Goal: Task Accomplishment & Management: Manage account settings

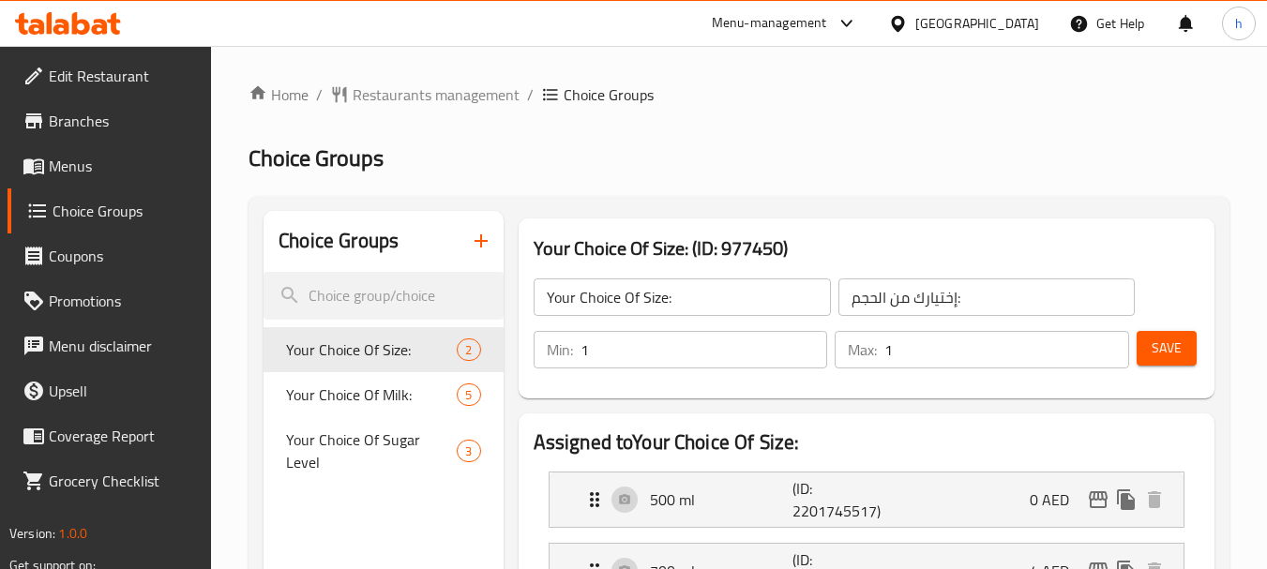
scroll to position [188, 0]
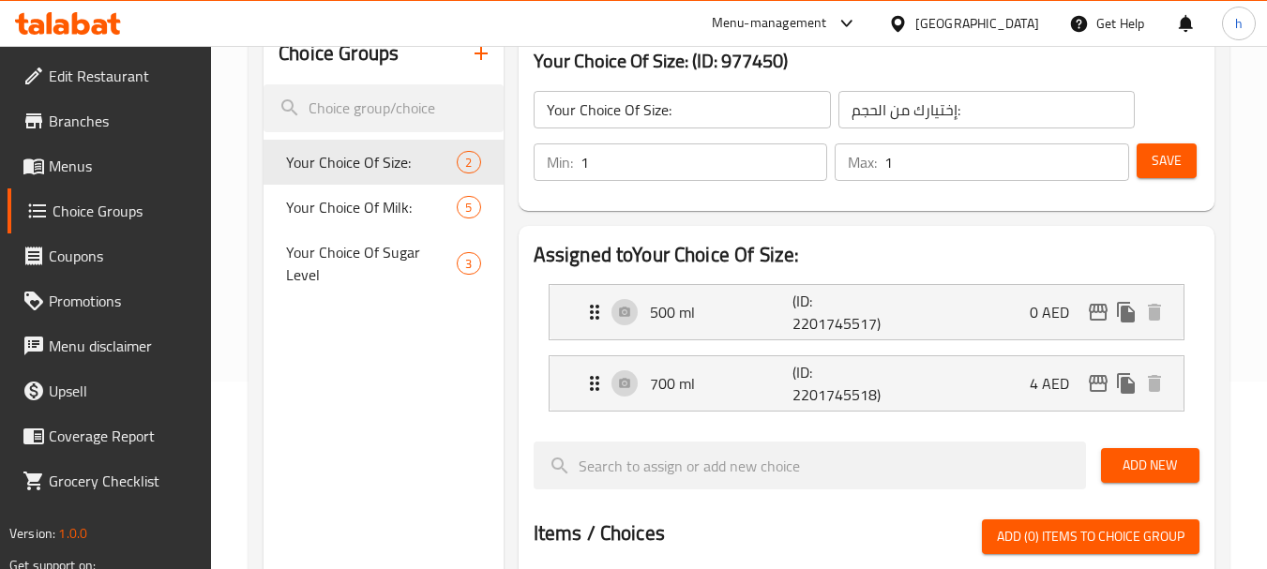
click at [806, 23] on div "Menu-management" at bounding box center [769, 23] width 115 height 23
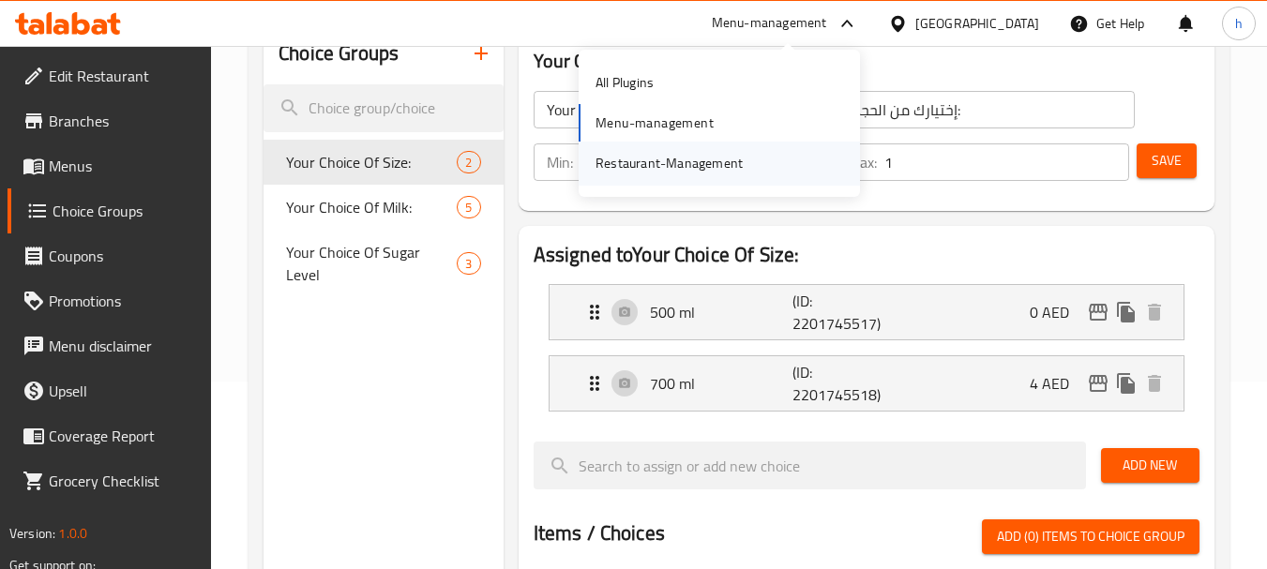
click at [641, 163] on div "Restaurant-Management" at bounding box center [669, 163] width 147 height 21
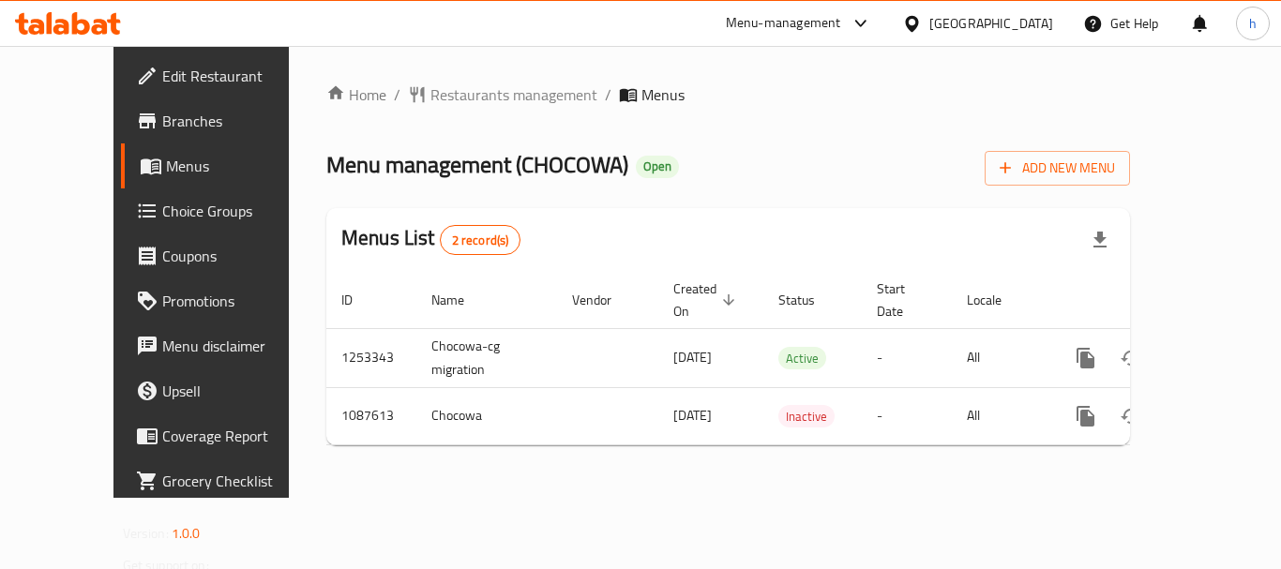
click at [803, 15] on div "Menu-management" at bounding box center [783, 23] width 115 height 23
click at [724, 155] on div "Restaurant-Management" at bounding box center [683, 163] width 147 height 21
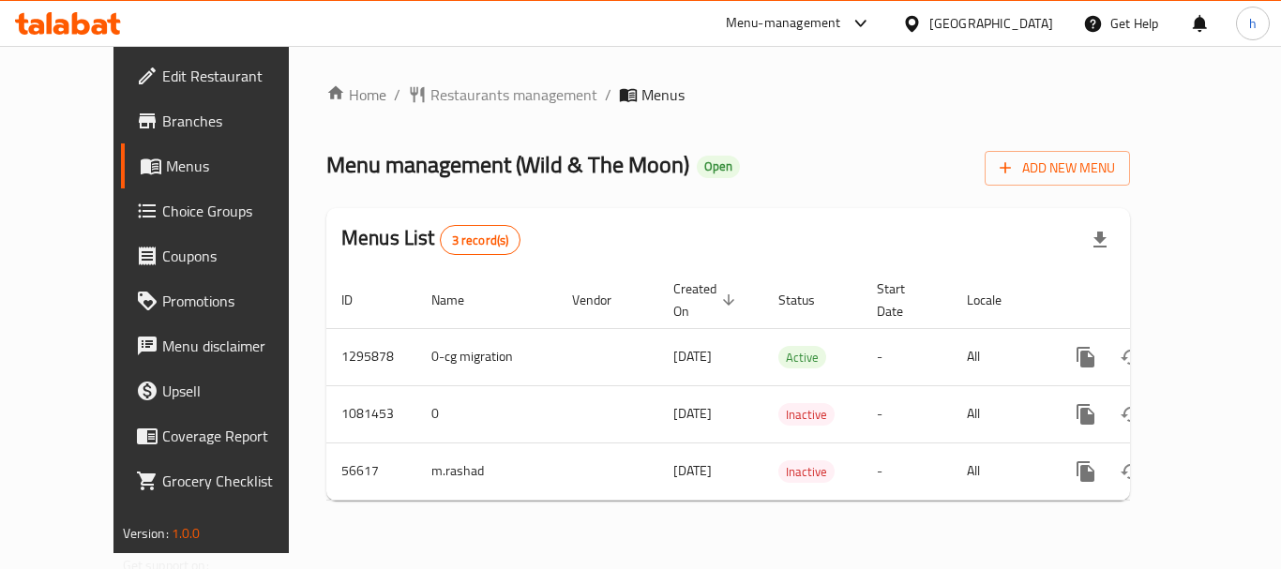
click at [830, 19] on div "Menu-management" at bounding box center [783, 23] width 115 height 23
click at [737, 161] on div "Restaurant-Management" at bounding box center [683, 163] width 147 height 21
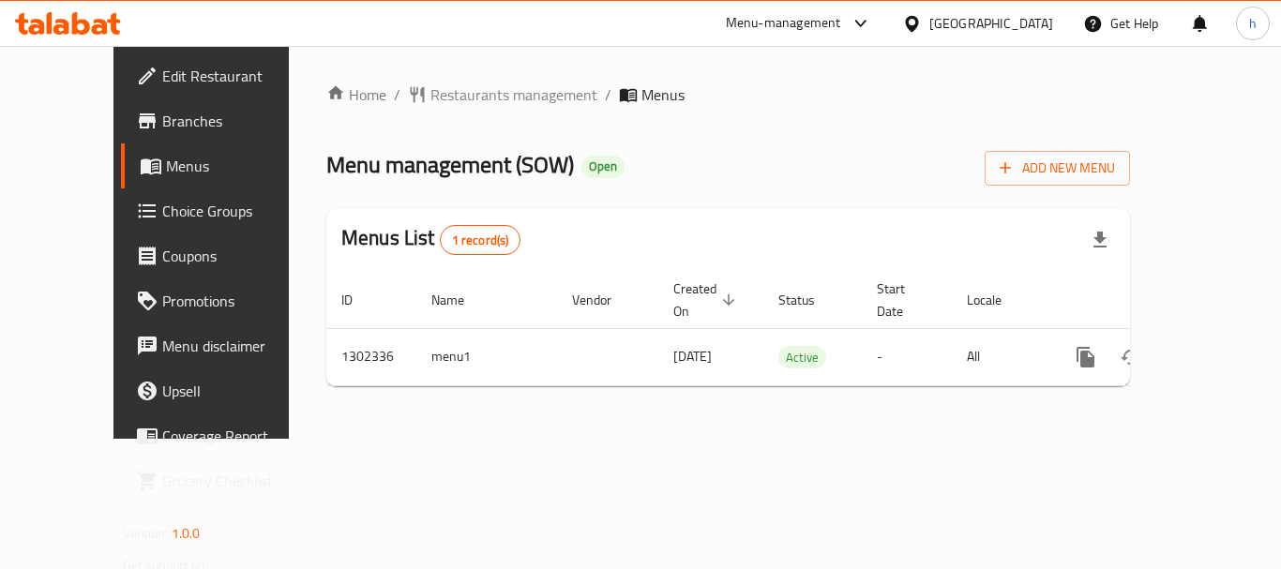
click at [740, 24] on div "Menu-management" at bounding box center [783, 23] width 115 height 23
click at [759, 148] on div "Restaurant-Management" at bounding box center [683, 163] width 177 height 43
click at [935, 20] on div "[GEOGRAPHIC_DATA]" at bounding box center [991, 23] width 124 height 21
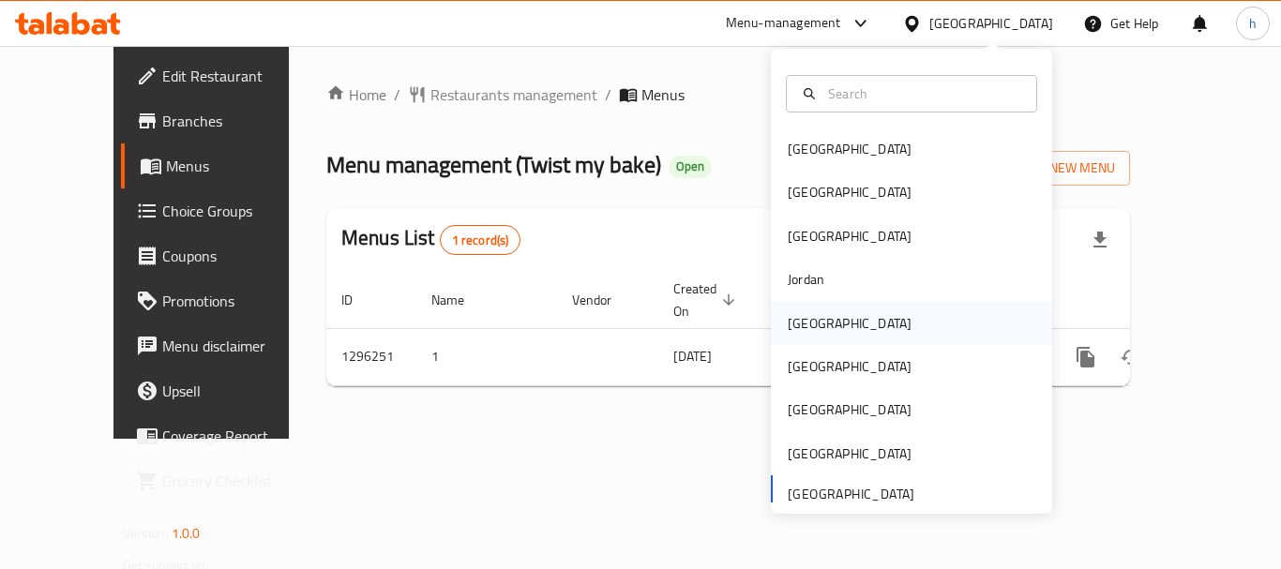
click at [831, 331] on div "[GEOGRAPHIC_DATA]" at bounding box center [911, 323] width 281 height 43
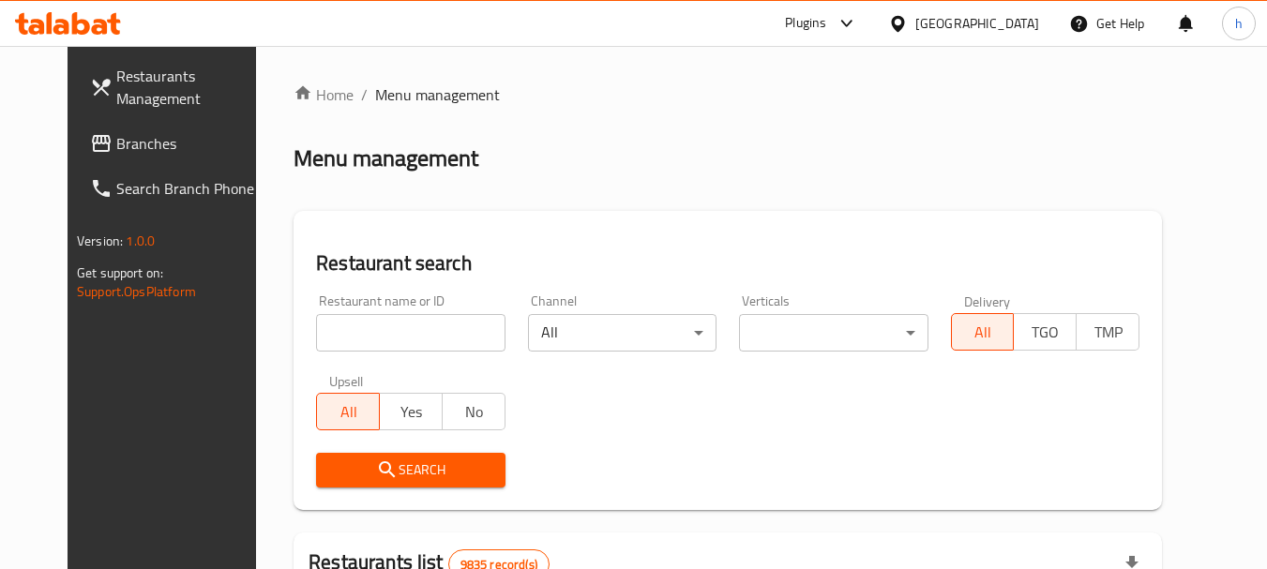
click at [826, 17] on div "Plugins" at bounding box center [805, 23] width 41 height 23
click at [852, 172] on div "Restaurant-Management" at bounding box center [801, 169] width 281 height 43
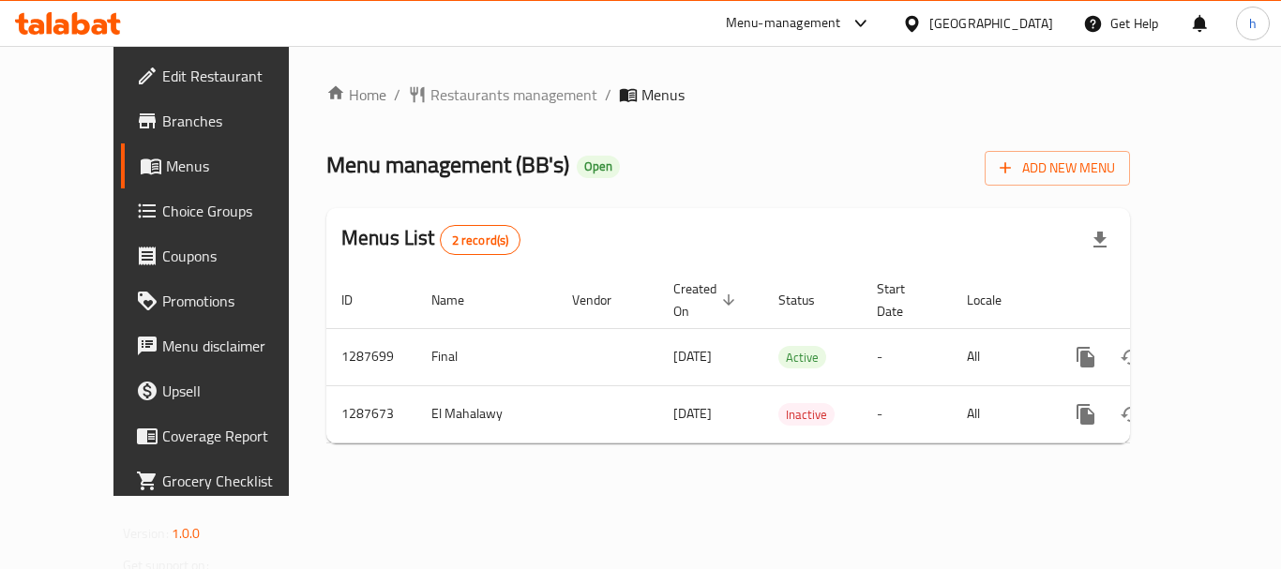
click at [1030, 21] on div "[GEOGRAPHIC_DATA]" at bounding box center [991, 23] width 124 height 21
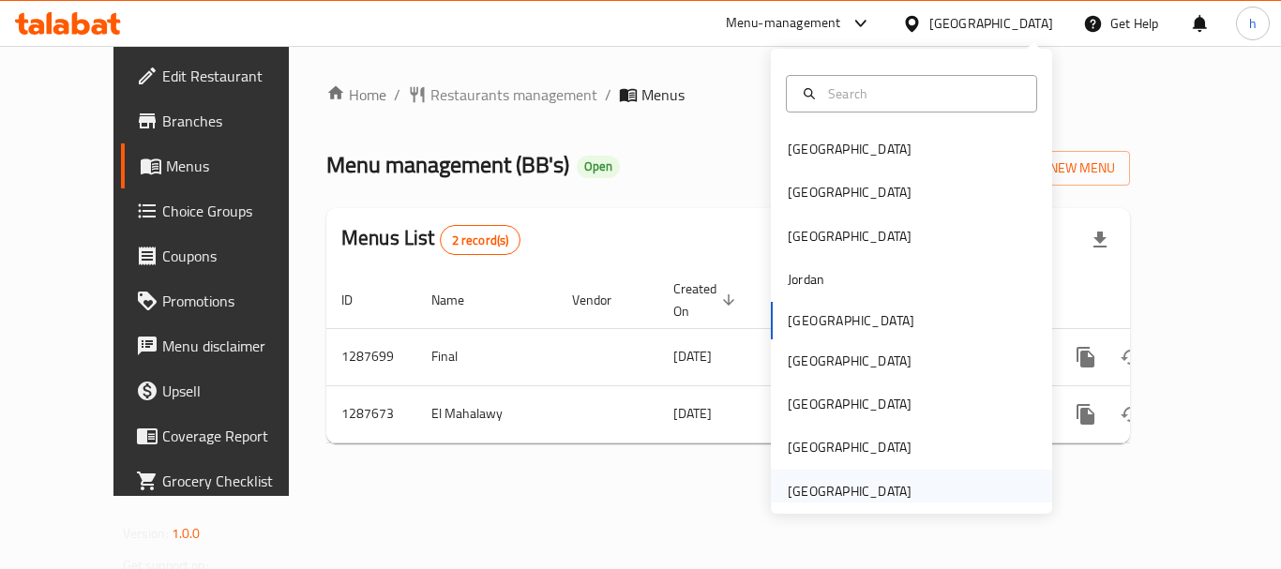
click at [868, 488] on div "[GEOGRAPHIC_DATA]" at bounding box center [850, 491] width 124 height 21
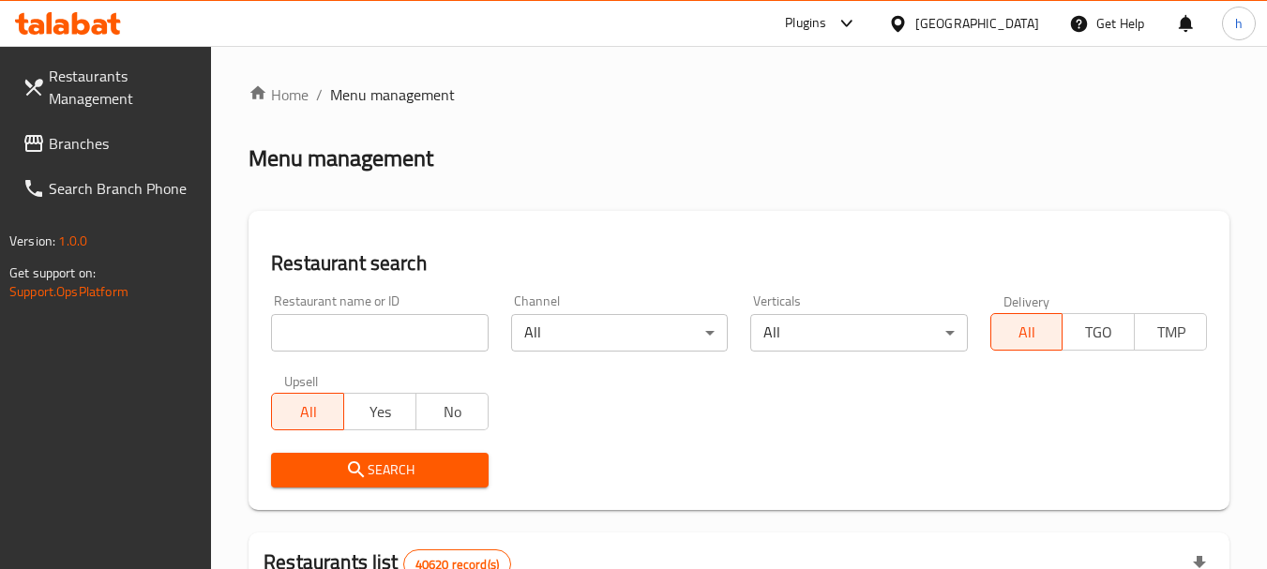
click at [790, 28] on div "Plugins" at bounding box center [805, 23] width 41 height 23
click at [683, 179] on div "Restaurant-Management" at bounding box center [669, 169] width 147 height 21
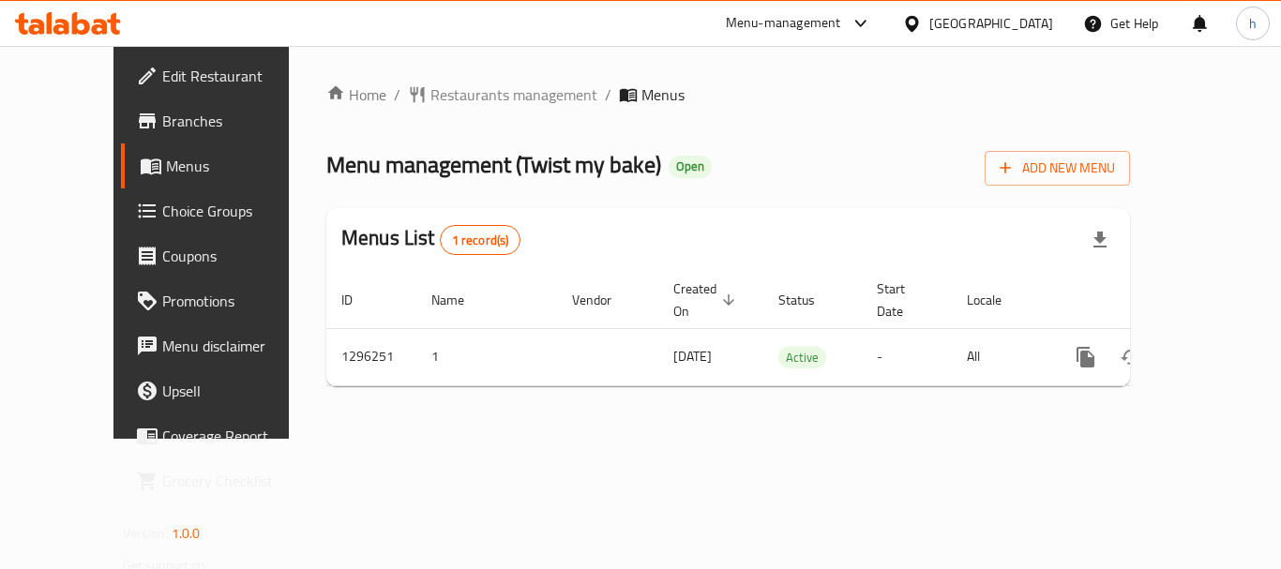
click at [946, 25] on div "[GEOGRAPHIC_DATA]" at bounding box center [991, 23] width 124 height 21
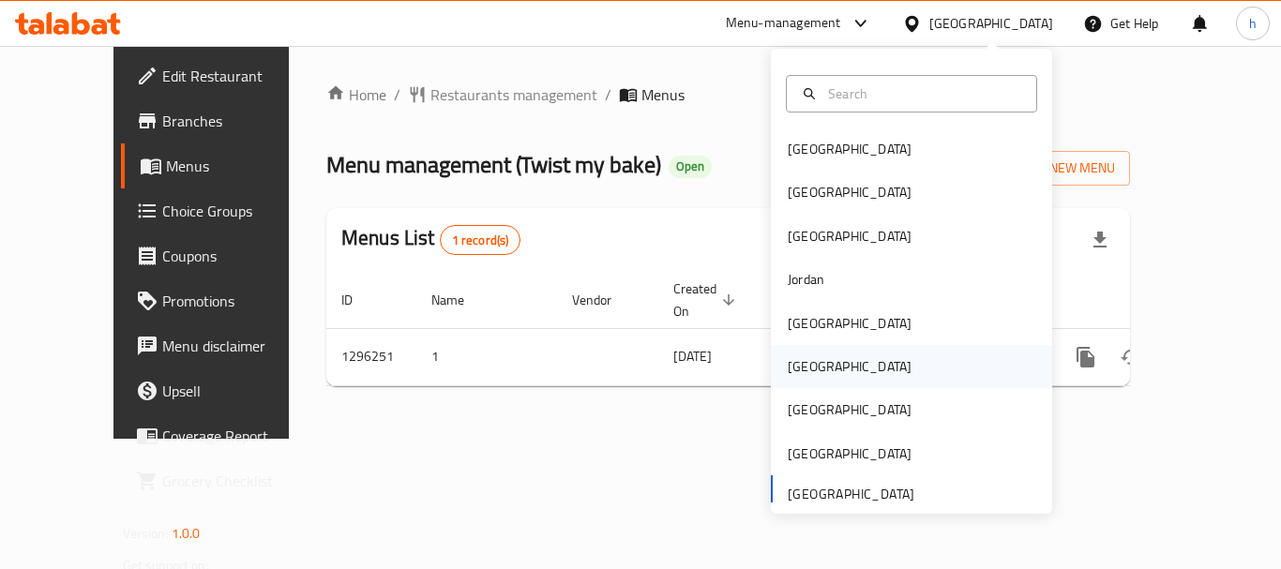
click at [871, 362] on div "[GEOGRAPHIC_DATA]" at bounding box center [911, 366] width 281 height 43
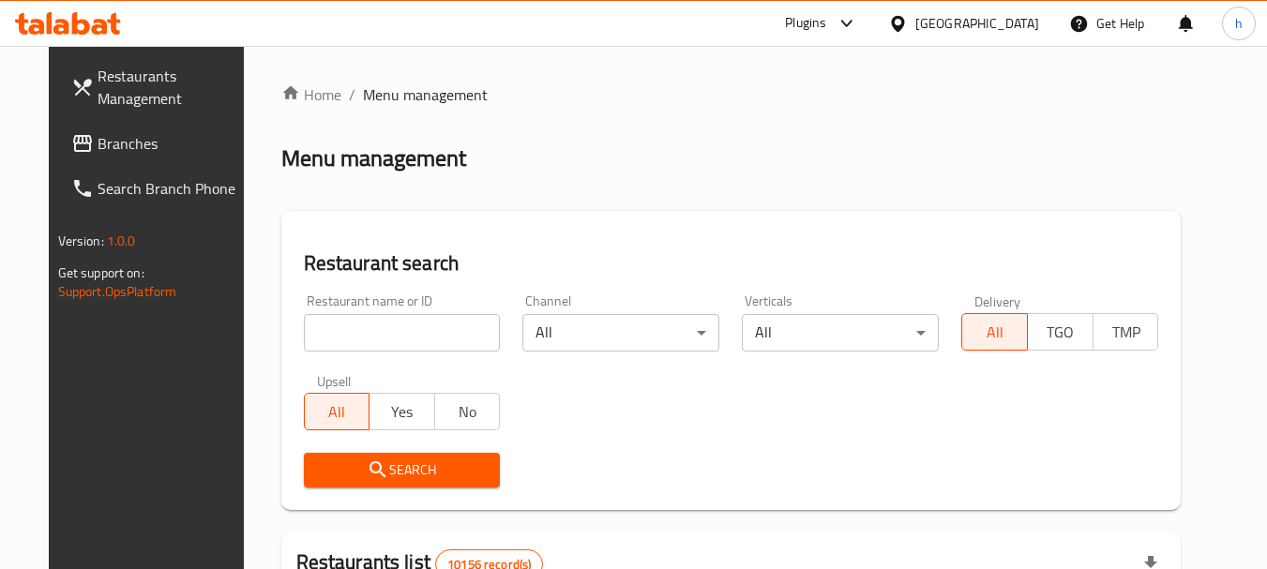
click at [124, 130] on link "Branches" at bounding box center [158, 143] width 204 height 45
